Goal: Task Accomplishment & Management: Use online tool/utility

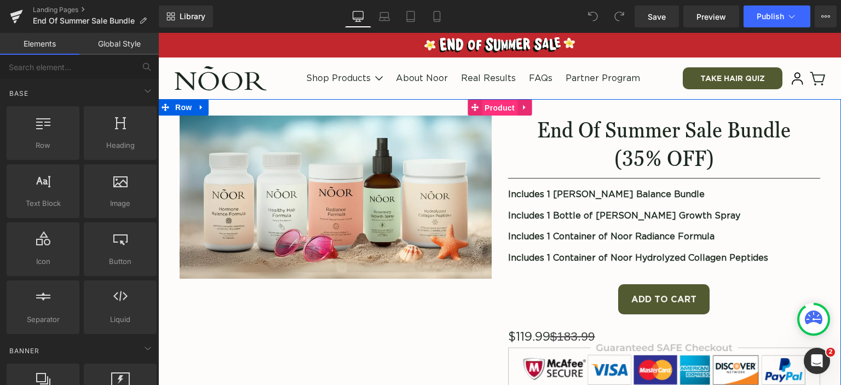
click at [491, 107] on span "Product" at bounding box center [500, 108] width 36 height 16
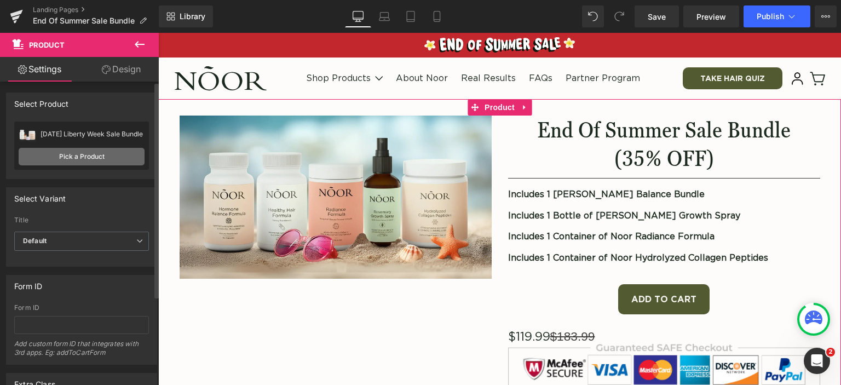
click at [56, 153] on link "Pick a Product" at bounding box center [82, 157] width 126 height 18
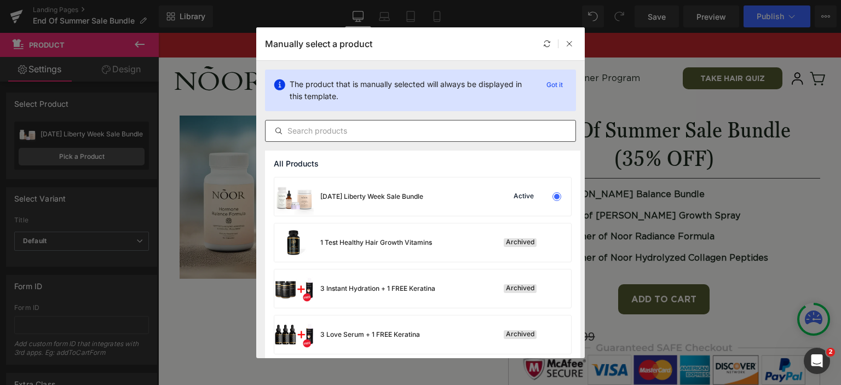
click at [308, 129] on input "text" at bounding box center [421, 130] width 310 height 13
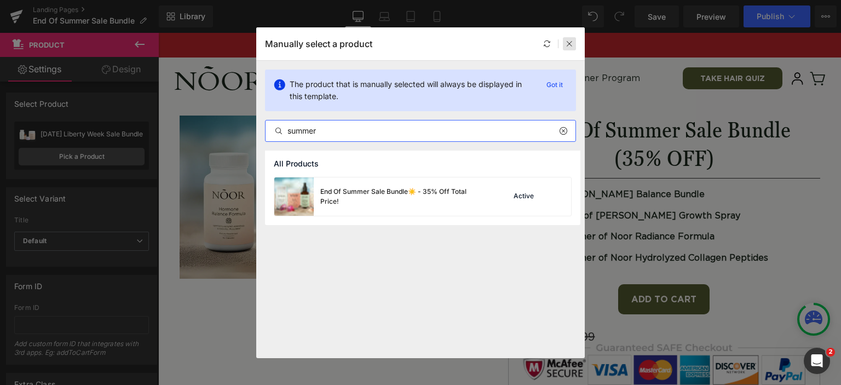
type input "summer"
click at [567, 46] on icon at bounding box center [570, 44] width 8 height 8
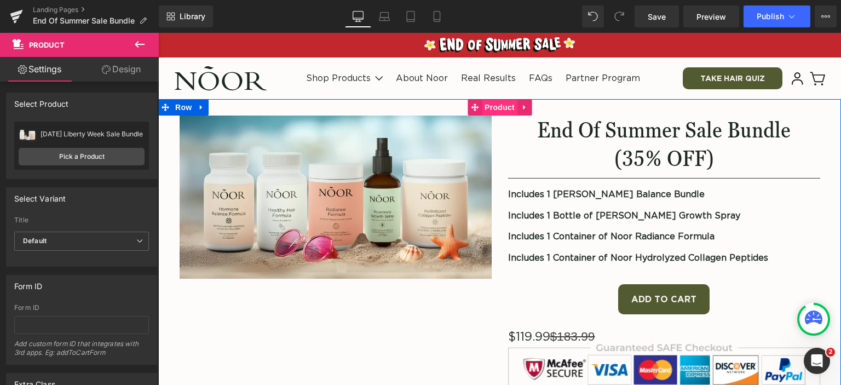
click at [500, 108] on span "Product" at bounding box center [500, 107] width 36 height 16
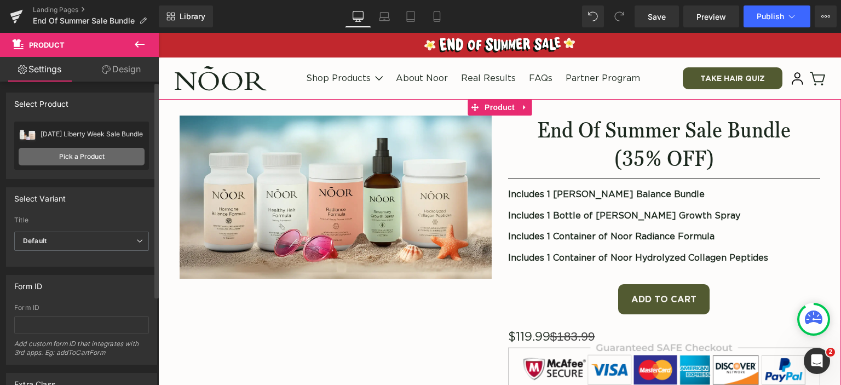
click at [74, 154] on link "Pick a Product" at bounding box center [82, 157] width 126 height 18
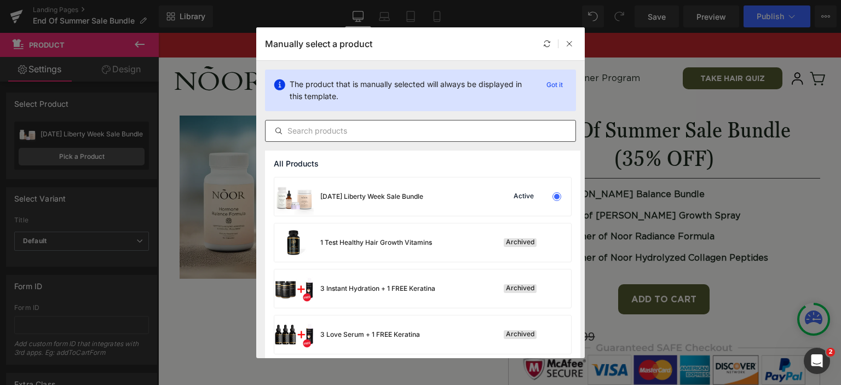
click at [330, 133] on input "text" at bounding box center [421, 130] width 310 height 13
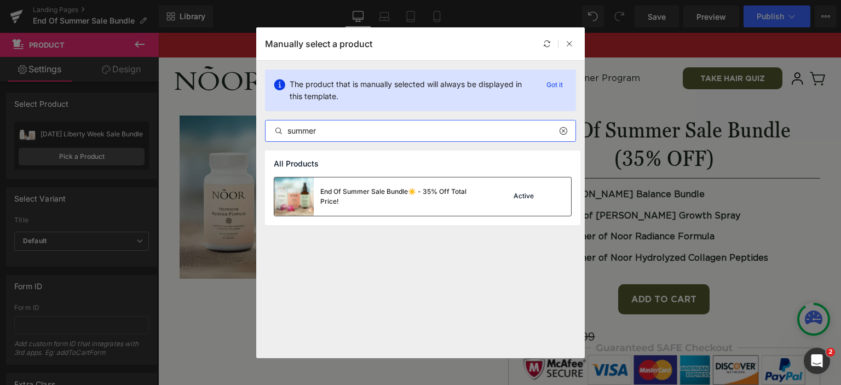
type input "summer"
click at [379, 194] on div "End Of Summer Sale Bundle☀️ - 35% Off Total Price!" at bounding box center [402, 197] width 164 height 20
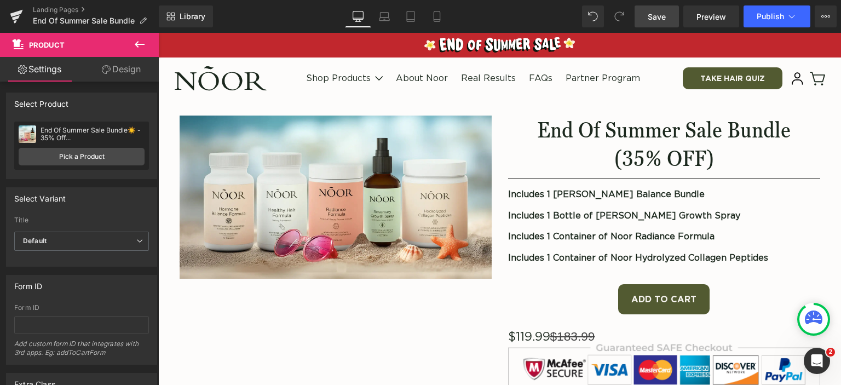
click at [671, 18] on link "Save" at bounding box center [657, 16] width 44 height 22
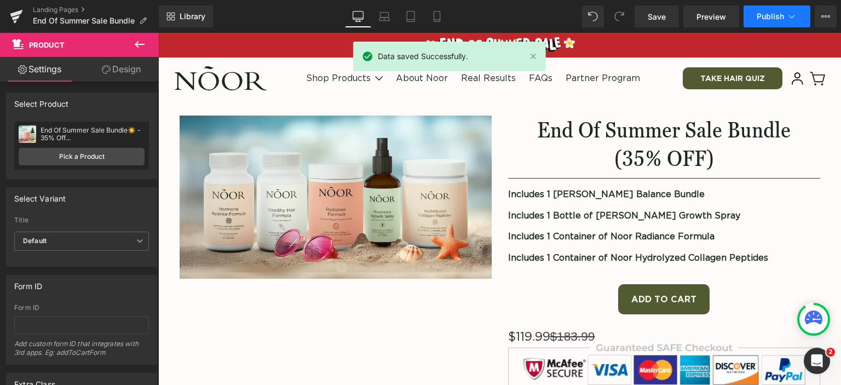
click at [762, 15] on span "Publish" at bounding box center [770, 16] width 27 height 9
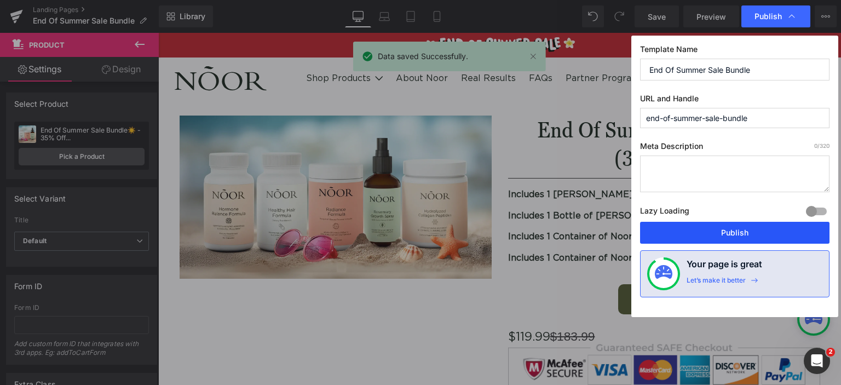
click at [729, 236] on button "Publish" at bounding box center [734, 233] width 189 height 22
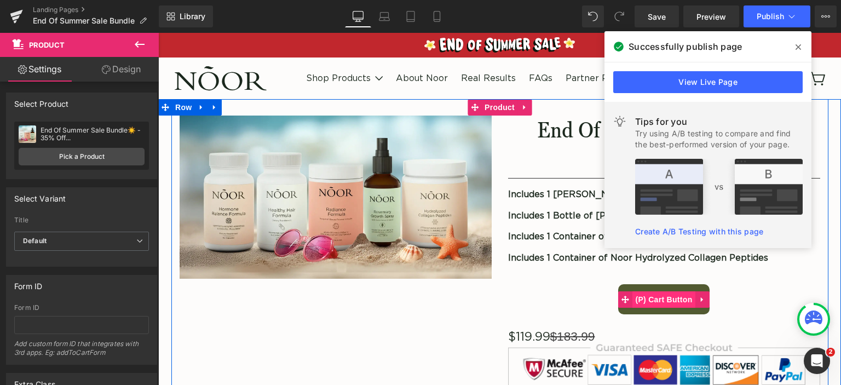
click at [670, 299] on span "(P) Cart Button" at bounding box center [663, 299] width 62 height 16
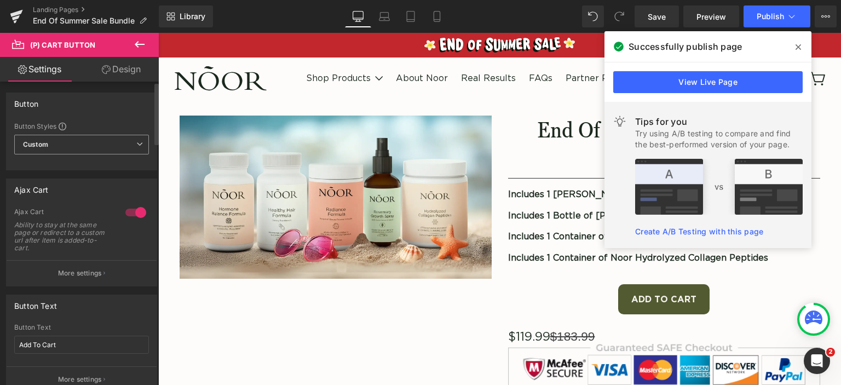
click at [140, 147] on span "Custom Setup Global Style" at bounding box center [81, 145] width 135 height 20
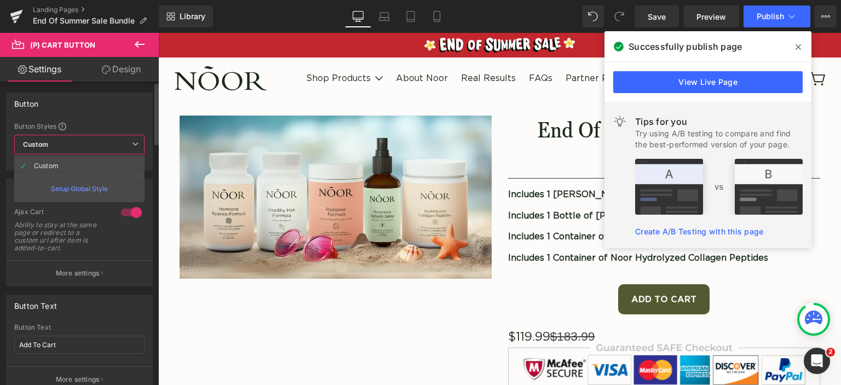
click at [140, 147] on span "Custom Setup Global Style" at bounding box center [79, 145] width 130 height 20
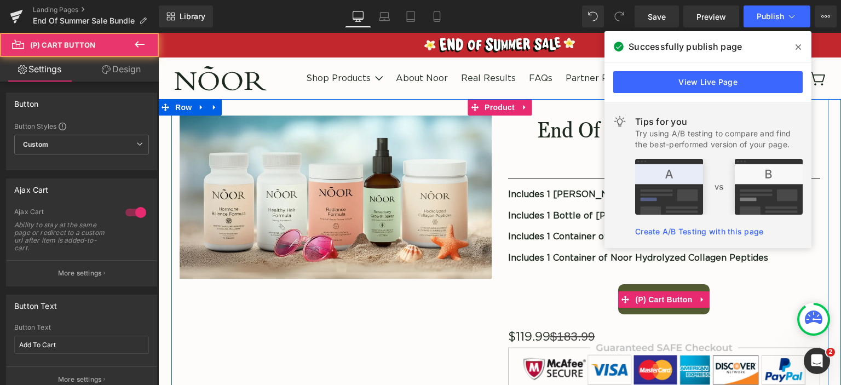
click at [639, 307] on button "Add To Cart" at bounding box center [663, 299] width 91 height 30
click at [657, 298] on span "(P) Cart Button" at bounding box center [663, 300] width 62 height 16
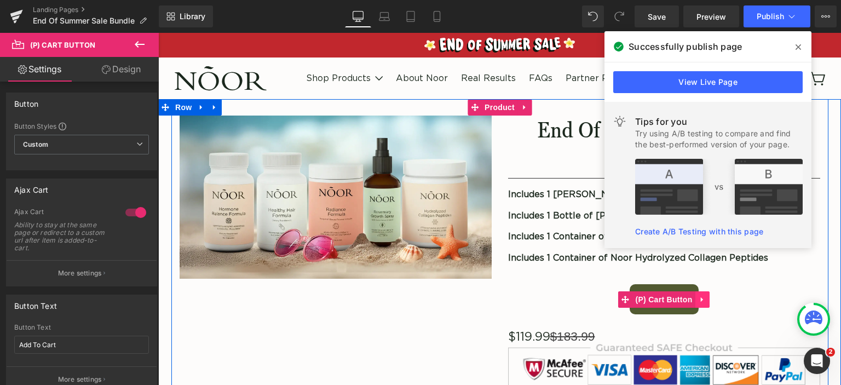
click at [695, 292] on link at bounding box center [702, 299] width 14 height 16
click at [641, 297] on span "(P) Cart Button" at bounding box center [663, 300] width 62 height 16
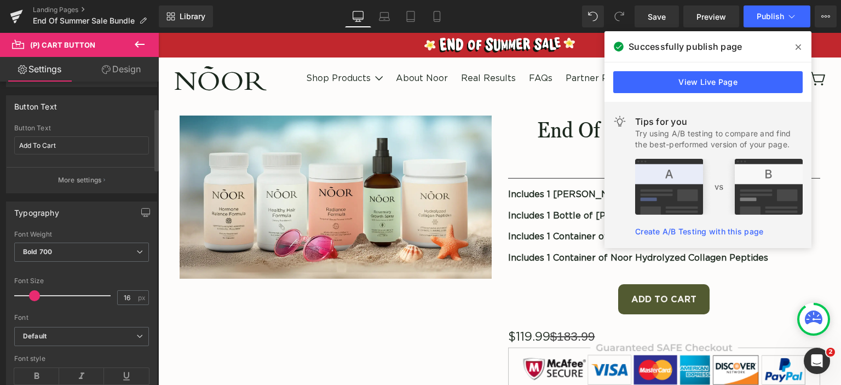
scroll to position [110, 0]
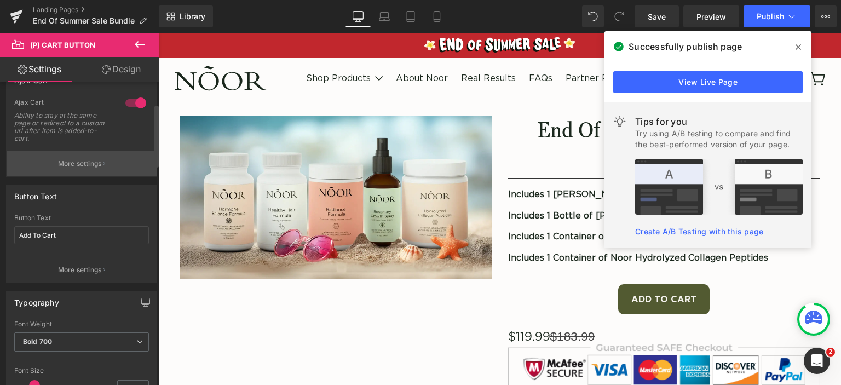
click at [91, 160] on p "More settings" at bounding box center [80, 164] width 44 height 10
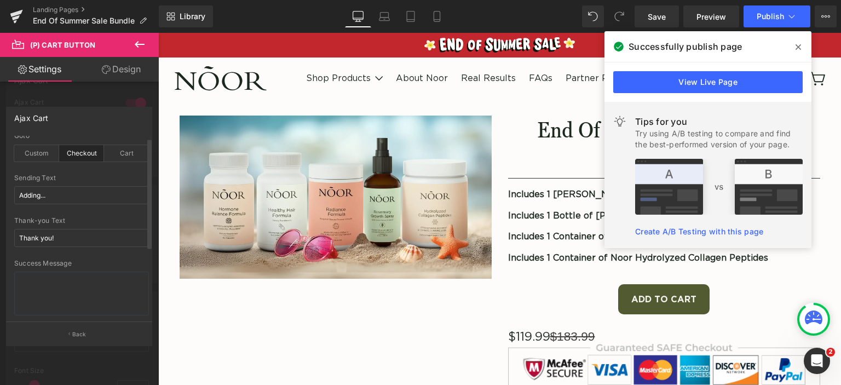
scroll to position [0, 0]
click at [78, 333] on p "Back" at bounding box center [79, 334] width 14 height 8
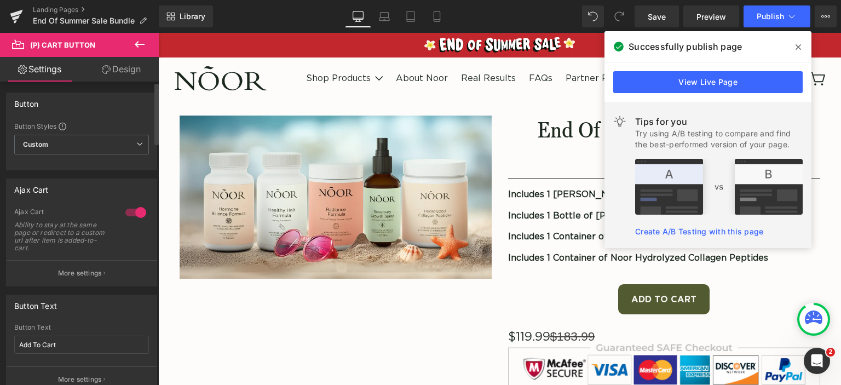
click at [129, 210] on div at bounding box center [136, 213] width 26 height 18
click at [780, 13] on span "Publish" at bounding box center [770, 16] width 27 height 9
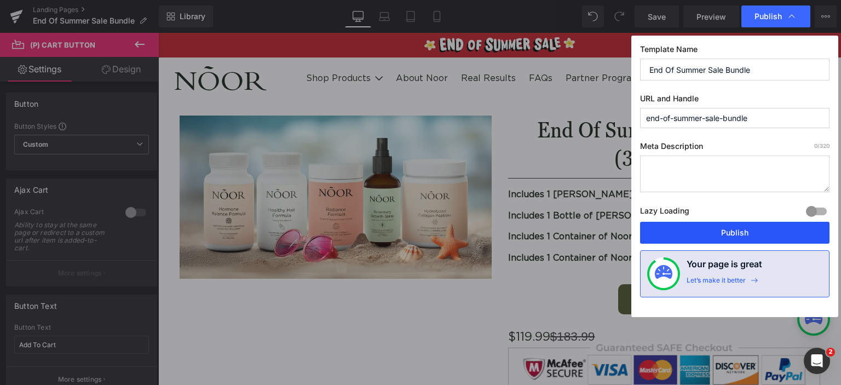
click at [760, 233] on button "Publish" at bounding box center [734, 233] width 189 height 22
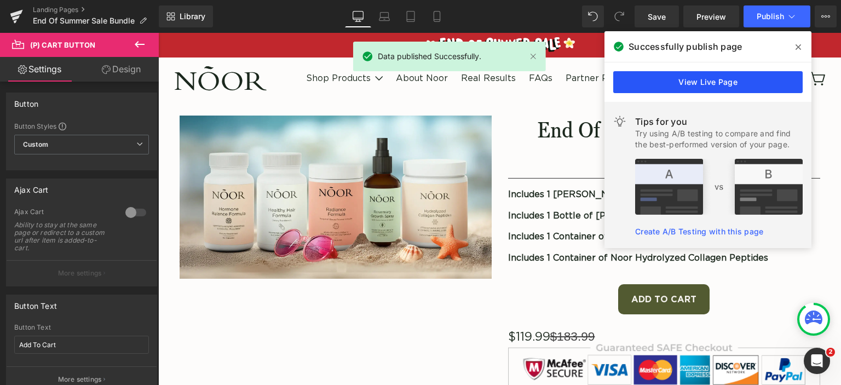
click at [761, 82] on link "View Live Page" at bounding box center [707, 82] width 189 height 22
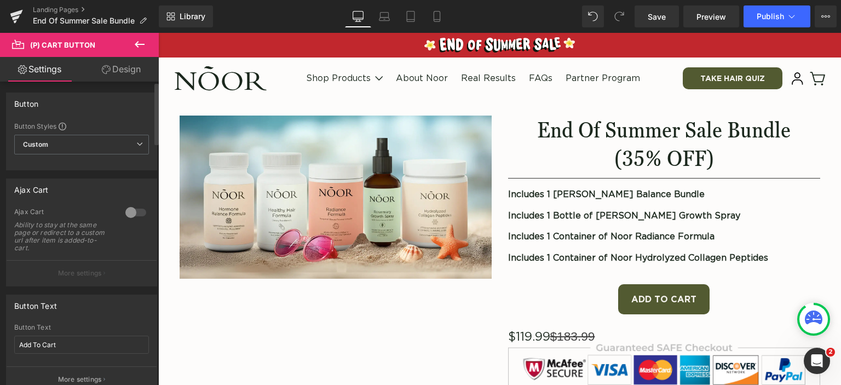
click at [70, 268] on p "More settings" at bounding box center [80, 273] width 44 height 10
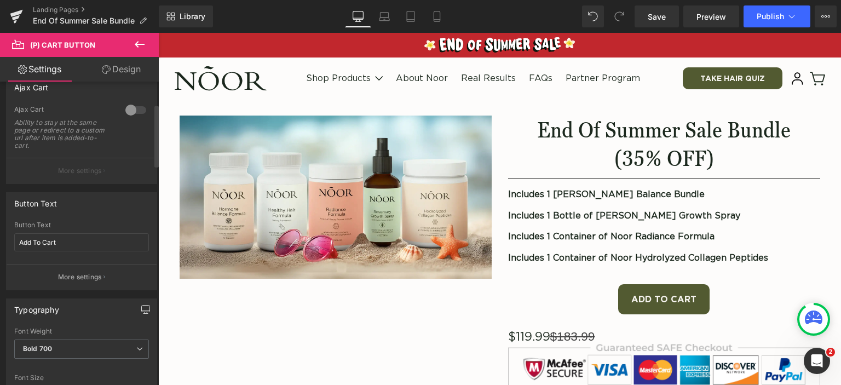
scroll to position [110, 0]
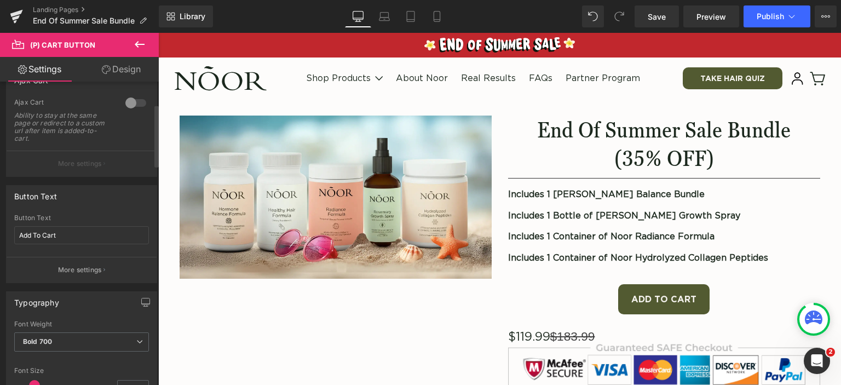
click at [125, 96] on div at bounding box center [136, 103] width 26 height 18
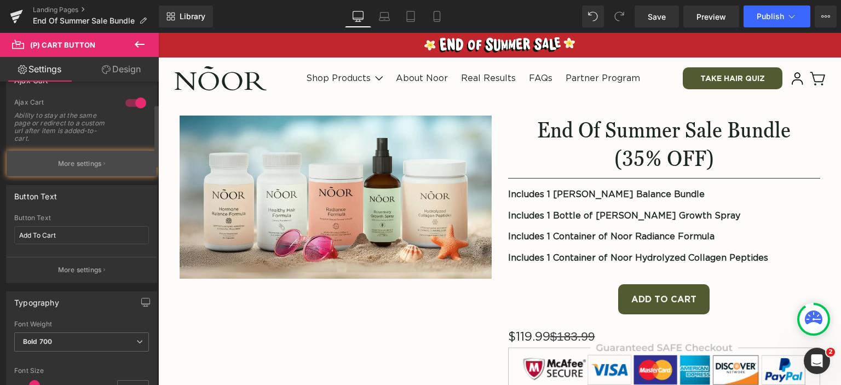
click at [93, 157] on button "More settings" at bounding box center [82, 164] width 150 height 26
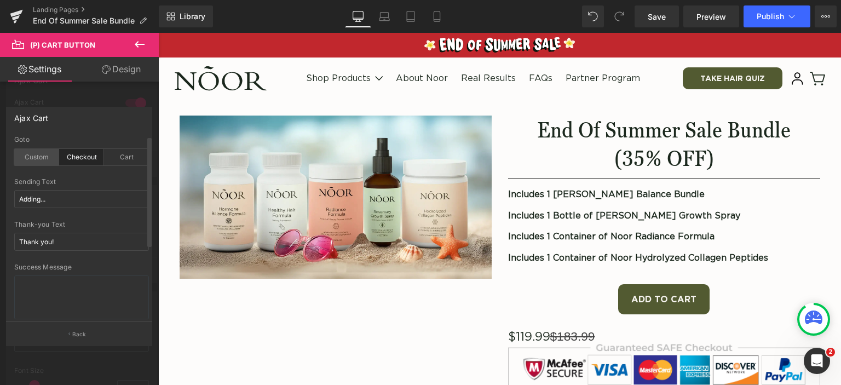
click at [32, 162] on div "Custom" at bounding box center [36, 157] width 45 height 16
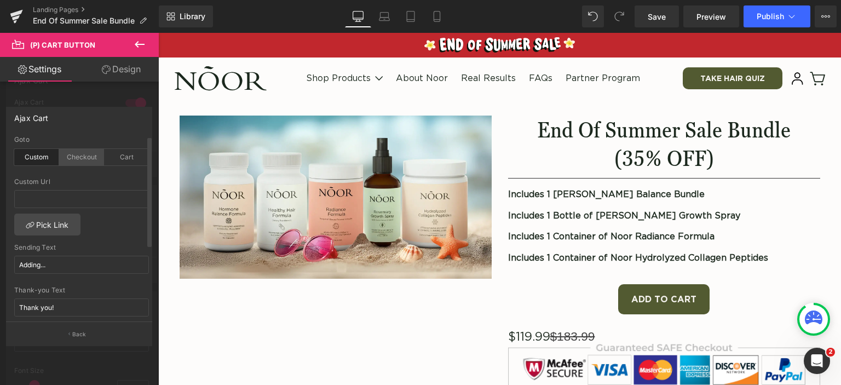
click at [72, 165] on div "Checkout" at bounding box center [81, 157] width 45 height 16
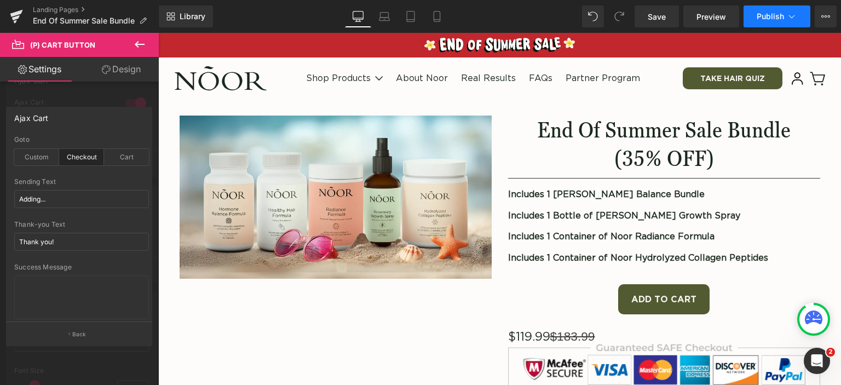
click at [777, 16] on span "Publish" at bounding box center [770, 16] width 27 height 9
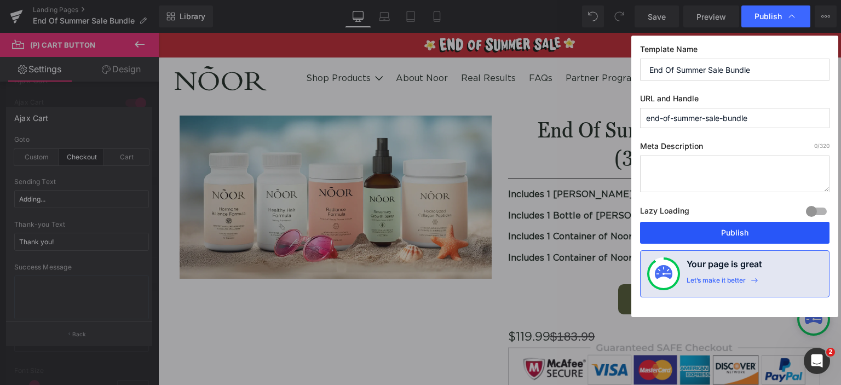
click at [714, 234] on button "Publish" at bounding box center [734, 233] width 189 height 22
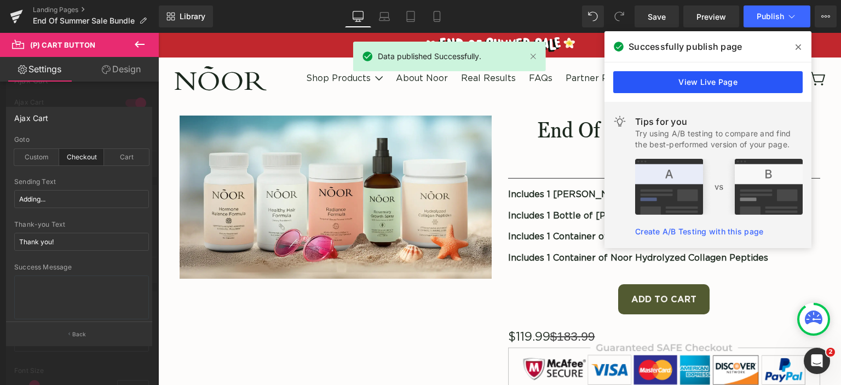
click at [650, 83] on link "View Live Page" at bounding box center [707, 82] width 189 height 22
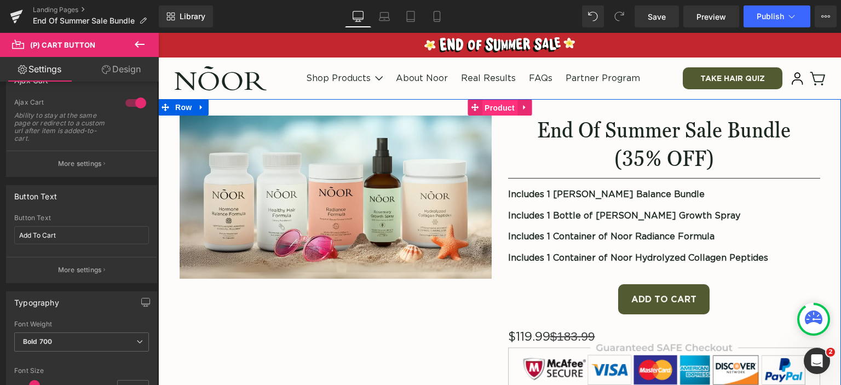
click at [497, 107] on span "Product" at bounding box center [500, 108] width 36 height 16
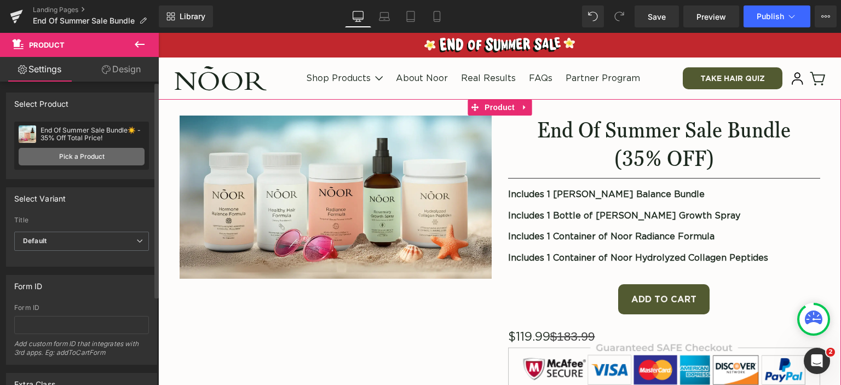
click at [77, 156] on link "Pick a Product" at bounding box center [82, 157] width 126 height 18
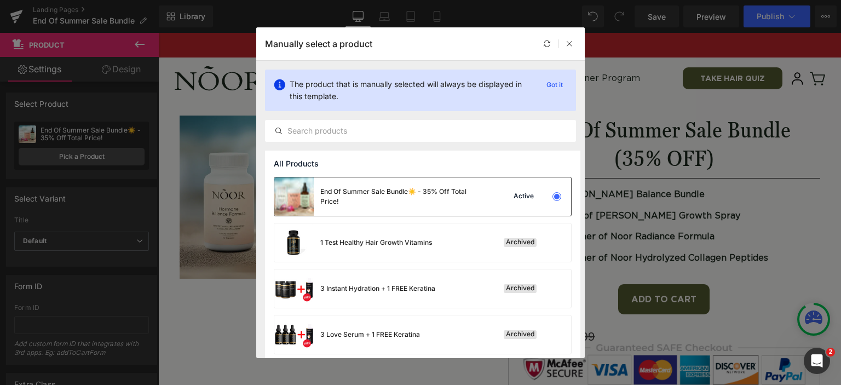
click at [468, 206] on div "End Of Summer Sale Bundle☀️ - 35% Off Total Price!" at bounding box center [379, 196] width 210 height 38
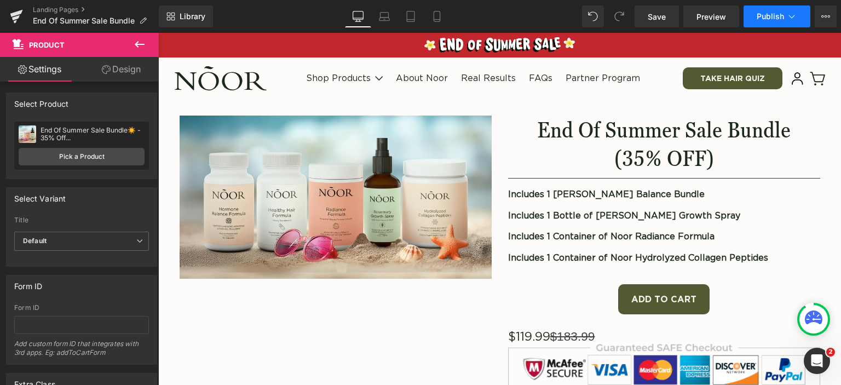
click at [760, 13] on span "Publish" at bounding box center [770, 16] width 27 height 9
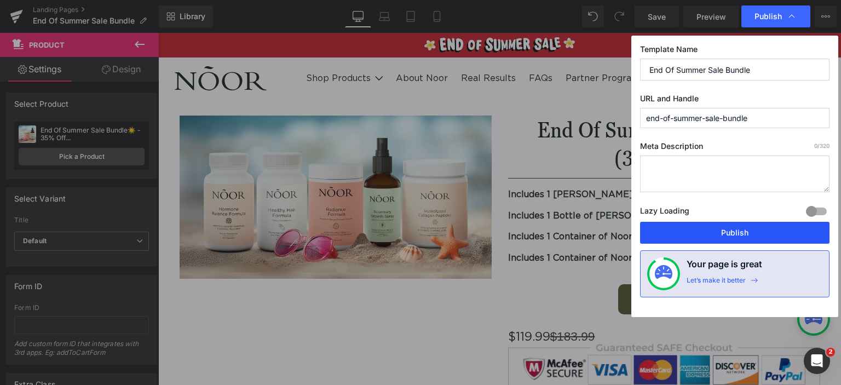
click at [690, 235] on button "Publish" at bounding box center [734, 233] width 189 height 22
